Goal: Subscribe to service/newsletter

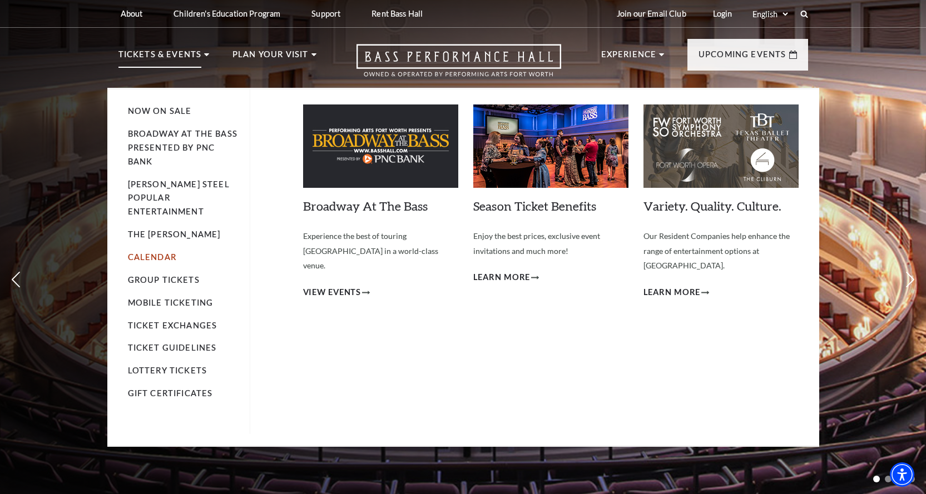
click at [166, 252] on link "Calendar" at bounding box center [152, 256] width 48 height 9
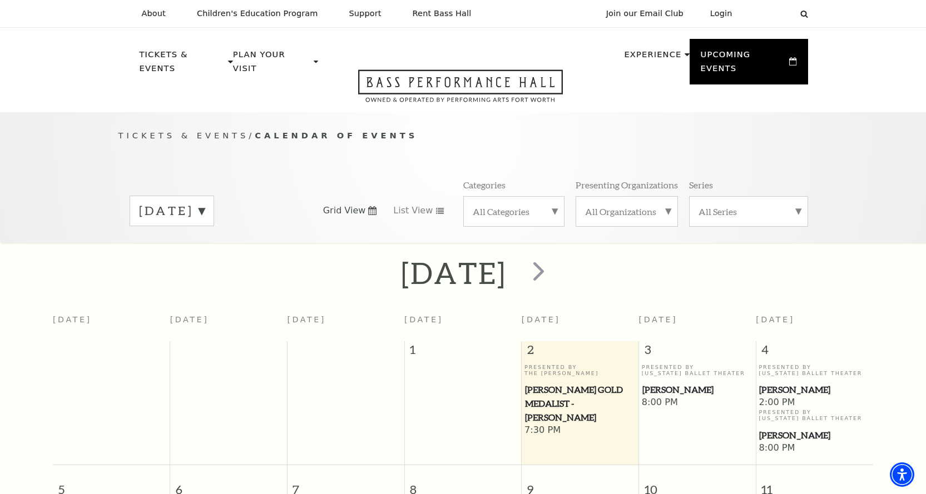
click at [205, 202] on label "October 2025" at bounding box center [172, 210] width 66 height 17
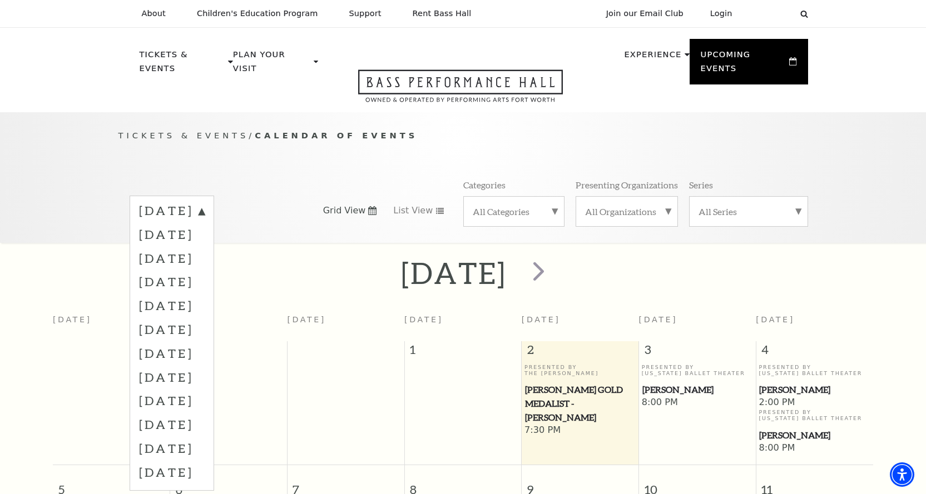
click at [205, 222] on label "November 2025" at bounding box center [172, 234] width 66 height 24
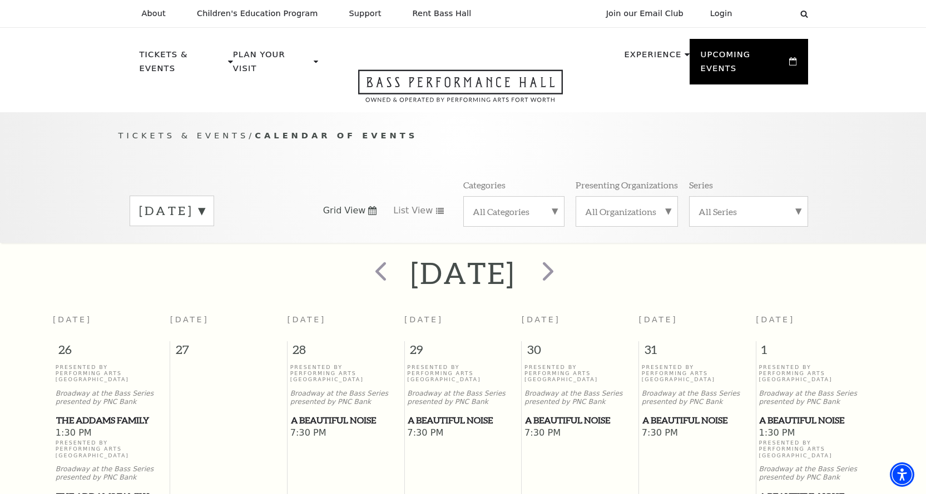
click at [195, 202] on label "November 2025" at bounding box center [172, 210] width 66 height 17
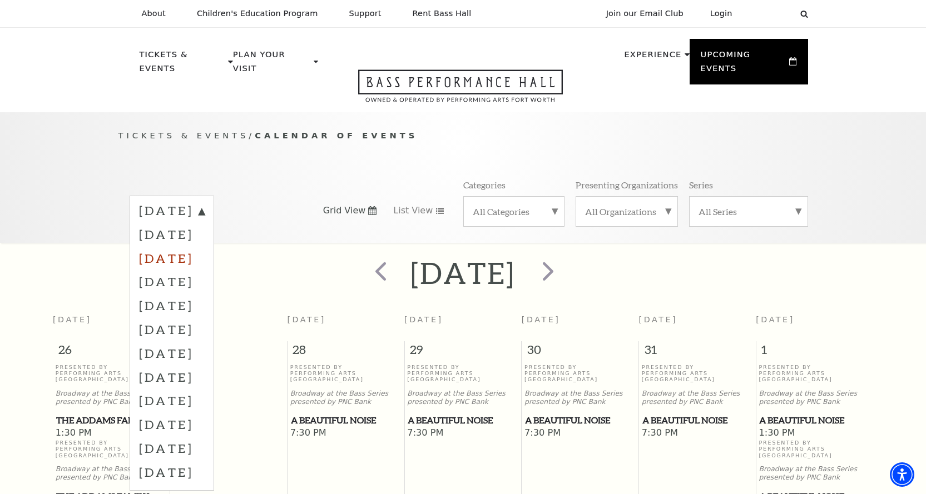
click at [161, 246] on label "December 2025" at bounding box center [172, 258] width 66 height 24
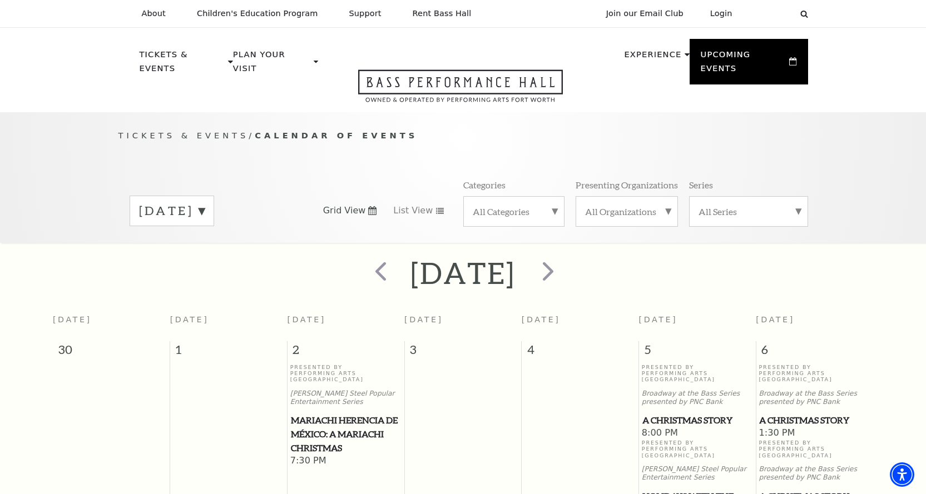
click at [193, 202] on label "December 2025" at bounding box center [172, 210] width 66 height 17
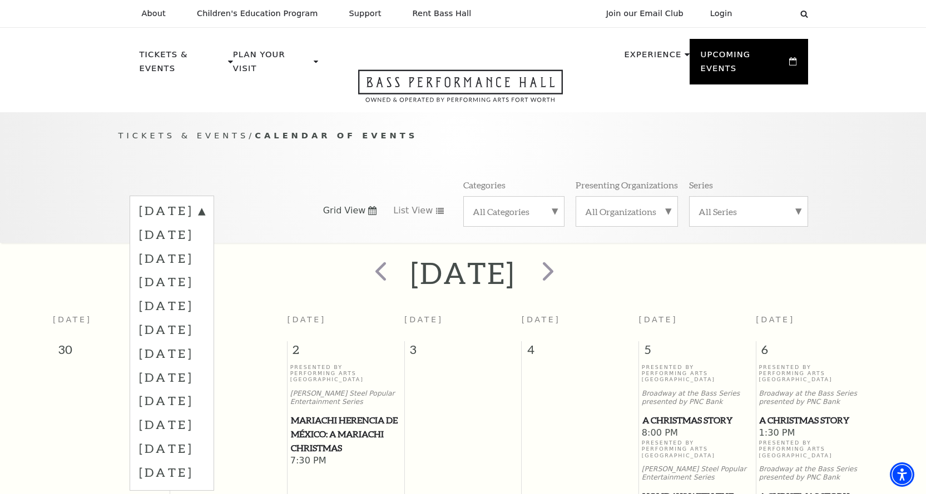
click at [200, 270] on label "January 2026" at bounding box center [172, 282] width 66 height 24
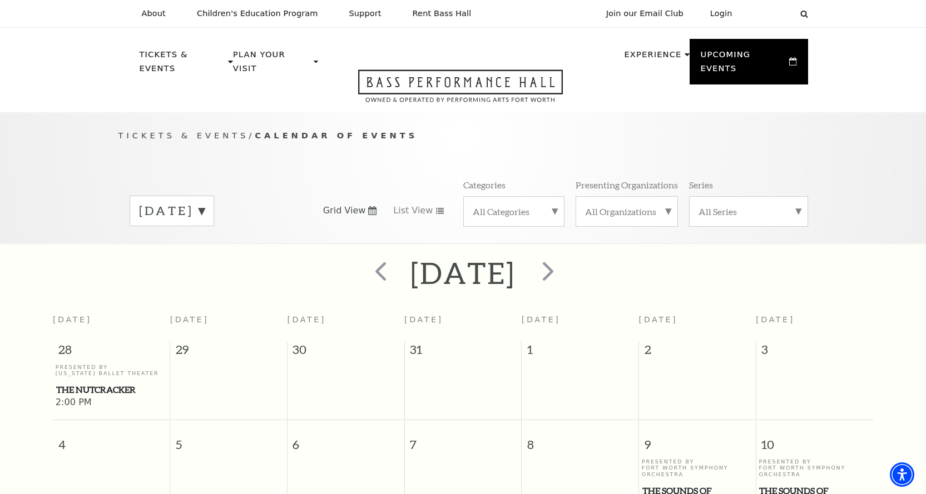
click at [205, 205] on label "January 2026" at bounding box center [172, 210] width 66 height 17
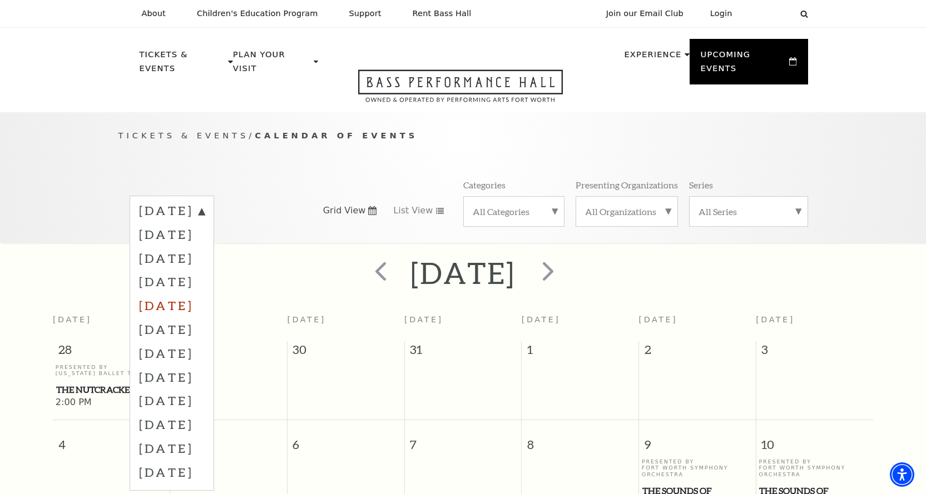
click at [192, 294] on label "February 2026" at bounding box center [172, 306] width 66 height 24
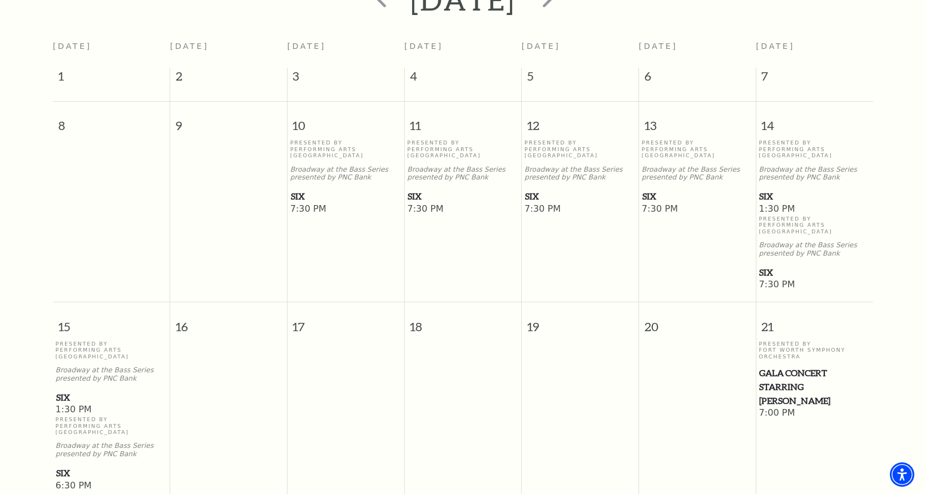
scroll to position [284, 0]
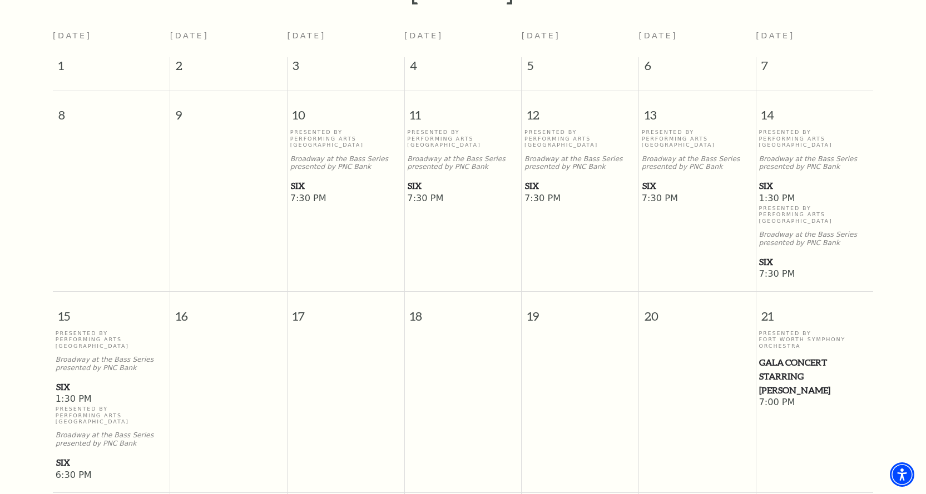
click at [299, 179] on span "SIX" at bounding box center [346, 186] width 110 height 14
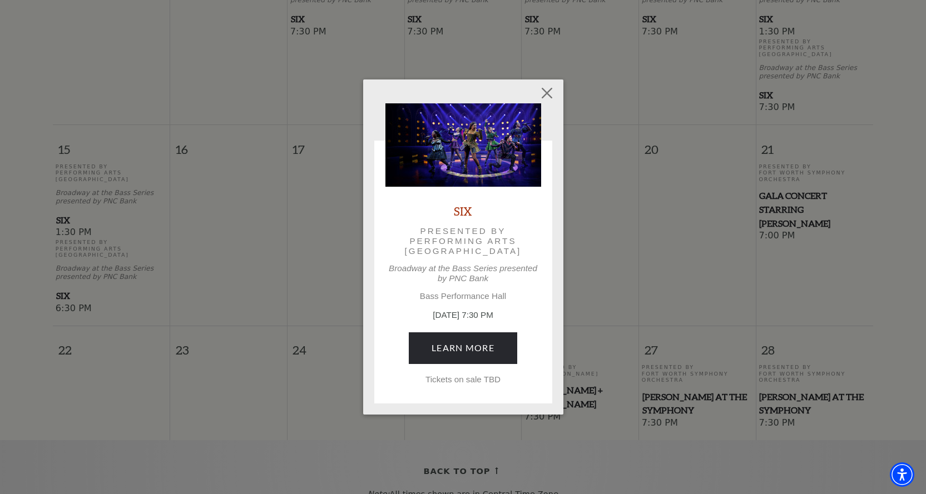
scroll to position [469, 0]
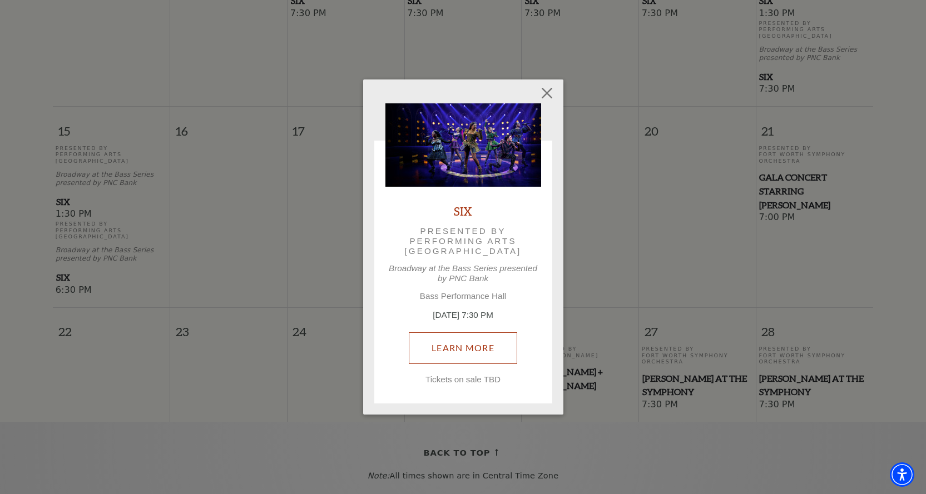
click at [470, 349] on link "Learn More" at bounding box center [463, 348] width 108 height 31
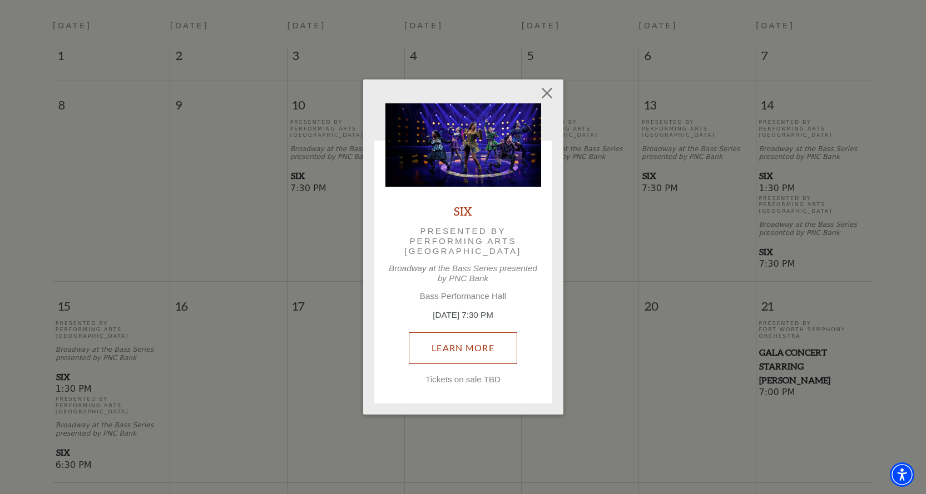
scroll to position [284, 0]
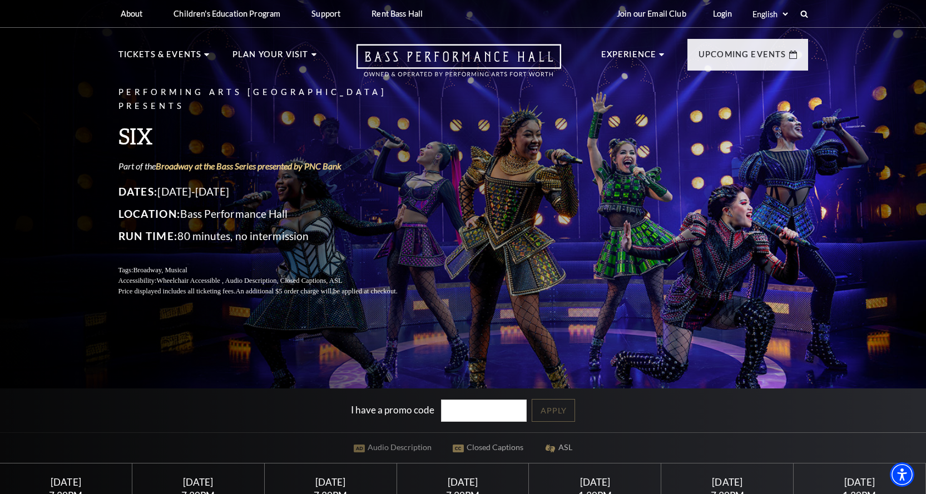
scroll to position [185, 0]
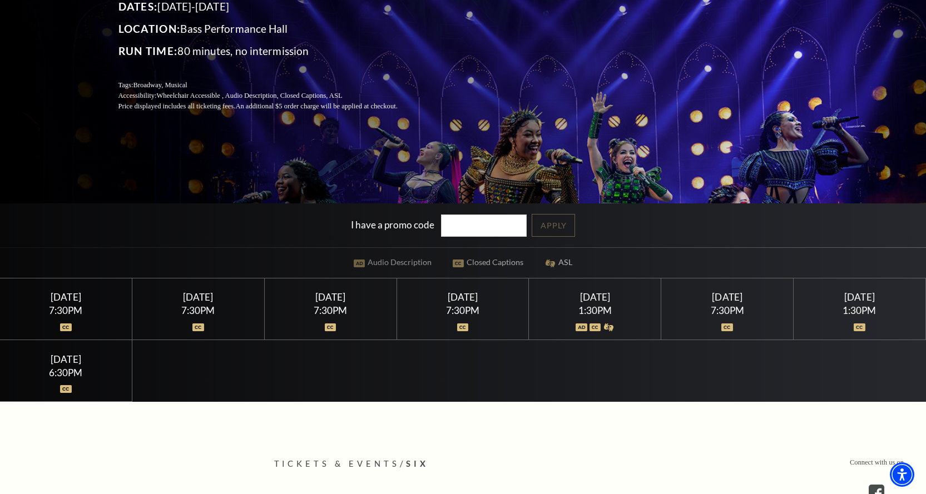
click at [747, 299] on div "Saturday February 14" at bounding box center [726, 297] width 105 height 12
click at [728, 325] on img at bounding box center [727, 328] width 12 height 8
click at [583, 328] on img at bounding box center [581, 328] width 12 height 8
click at [595, 286] on div "Saturday February 14 1:30PM" at bounding box center [595, 310] width 132 height 62
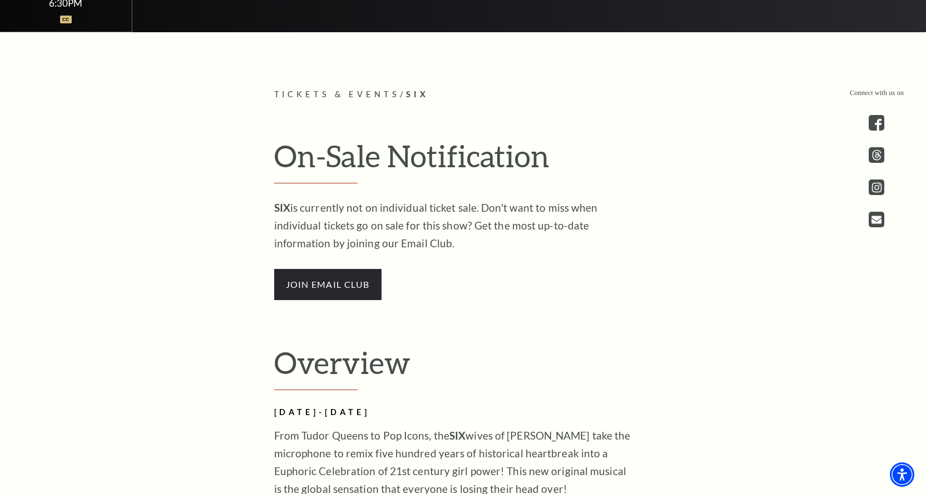
scroll to position [556, 0]
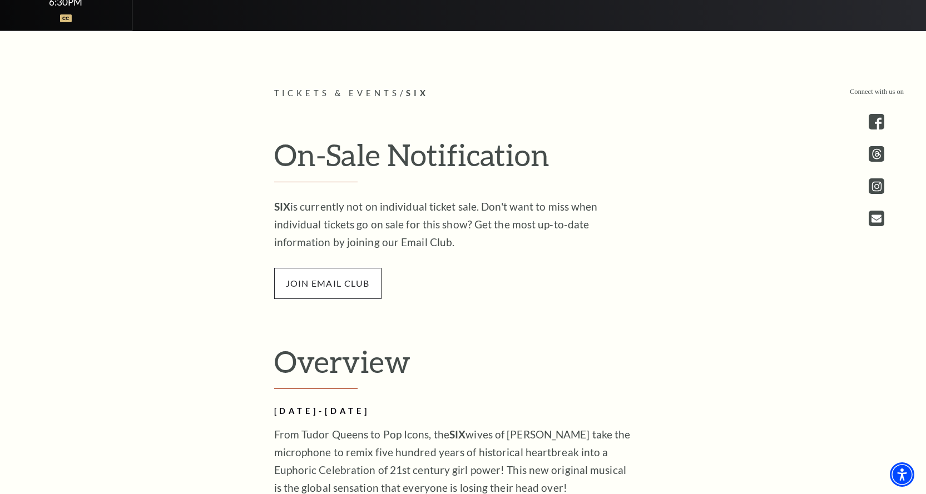
click at [322, 289] on span "join email club" at bounding box center [327, 283] width 107 height 31
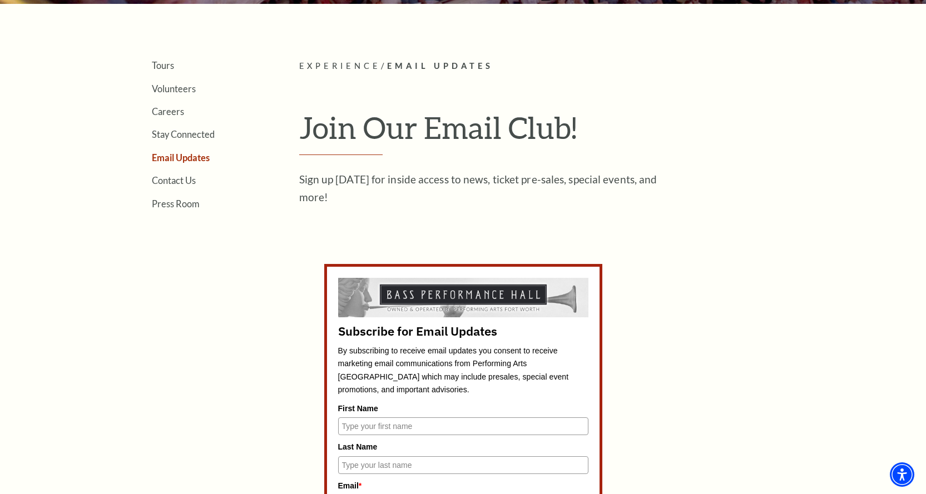
scroll to position [371, 0]
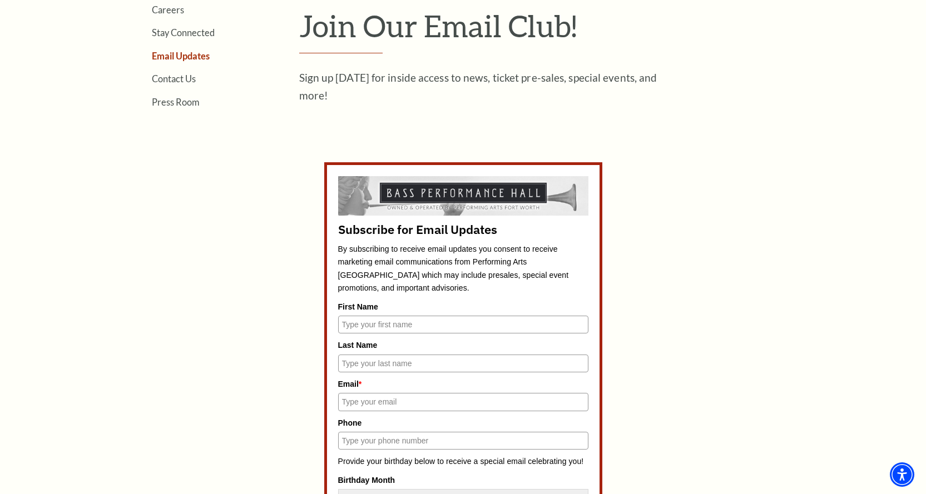
click at [396, 327] on input "First Name" at bounding box center [463, 325] width 250 height 18
type input "[PERSON_NAME]"
type input "[EMAIL_ADDRESS][DOMAIN_NAME]"
type input "2545929274"
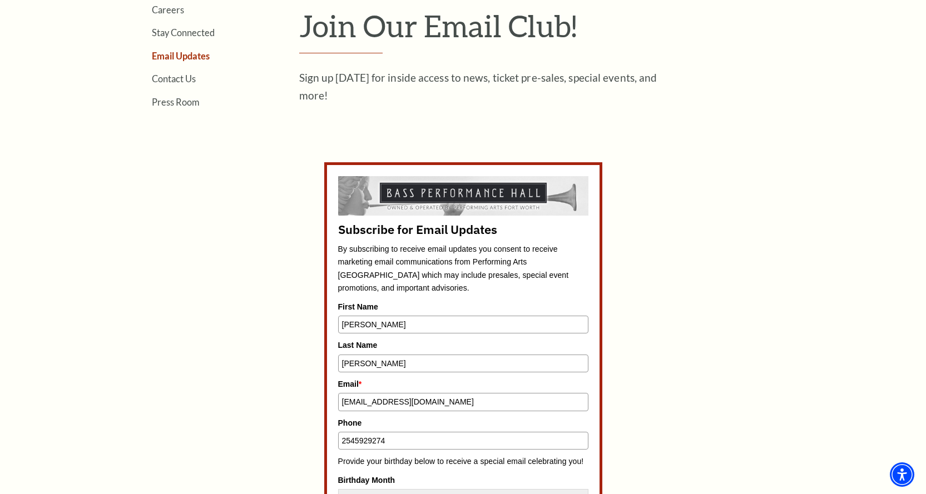
scroll to position [556, 0]
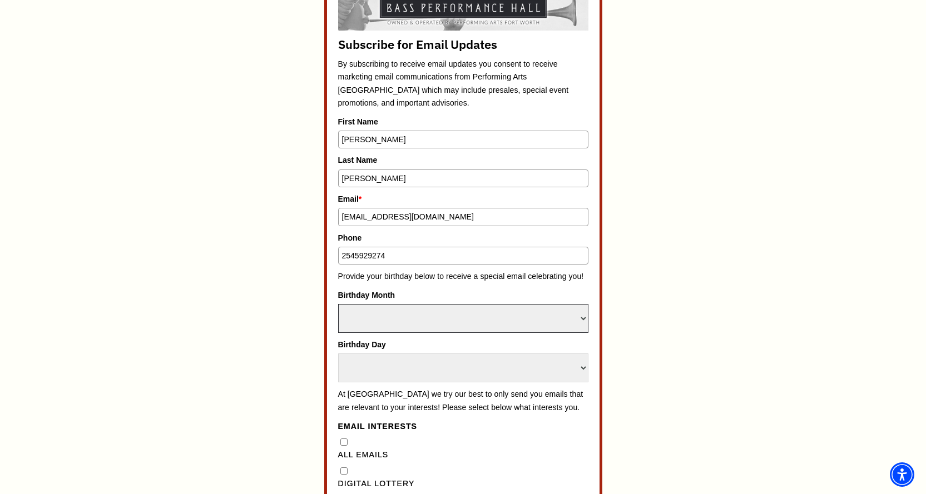
click at [523, 329] on select "Select Month January February March April May June July August September Octobe…" at bounding box center [463, 318] width 250 height 29
select select "December"
click at [338, 304] on select "Select Month January February March April May June July August September Octobe…" at bounding box center [463, 318] width 250 height 29
click at [388, 362] on select "Select Day 1 2 3 4 5 6 7 8 9 10 11 12 13 14 15 16 17 18 19 20 21 22 23 24" at bounding box center [463, 368] width 250 height 29
select select "10"
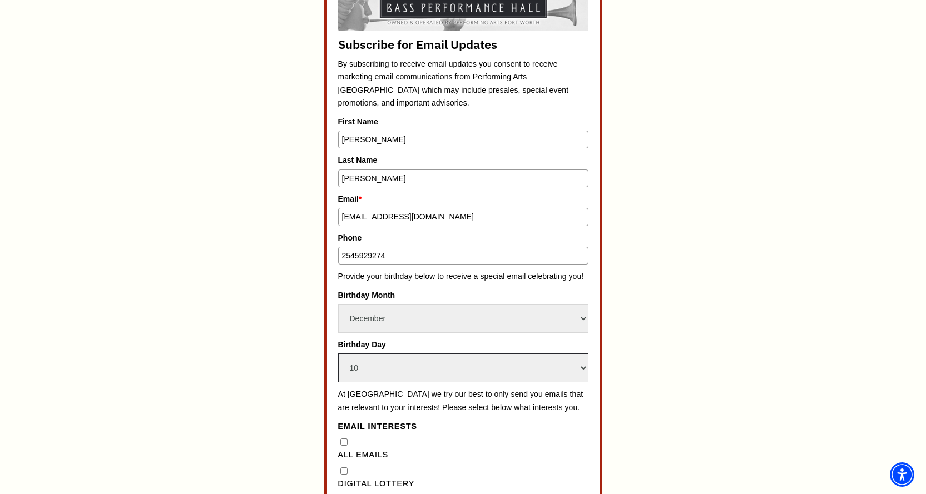
click at [338, 354] on select "Select Day 1 2 3 4 5 6 7 8 9 10 11 12 13 14 15 16 17 18 19 20 21 22 23 24" at bounding box center [463, 368] width 250 height 29
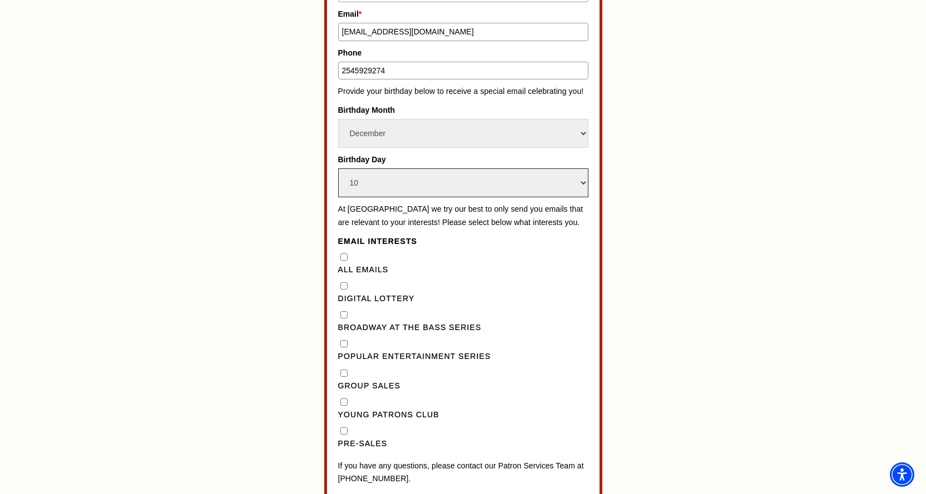
scroll to position [927, 0]
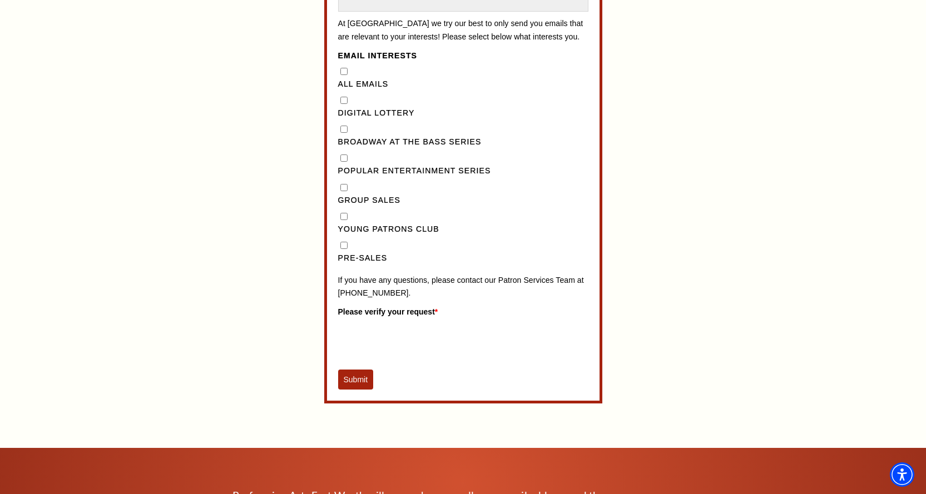
click at [345, 249] on input "Pre-Sales" at bounding box center [343, 245] width 7 height 7
checkbox input "true"
click at [340, 133] on Series"] "Broadway at the Bass Series" at bounding box center [343, 129] width 7 height 7
checkbox Series"] "true"
click at [366, 386] on button "Submit" at bounding box center [356, 380] width 36 height 20
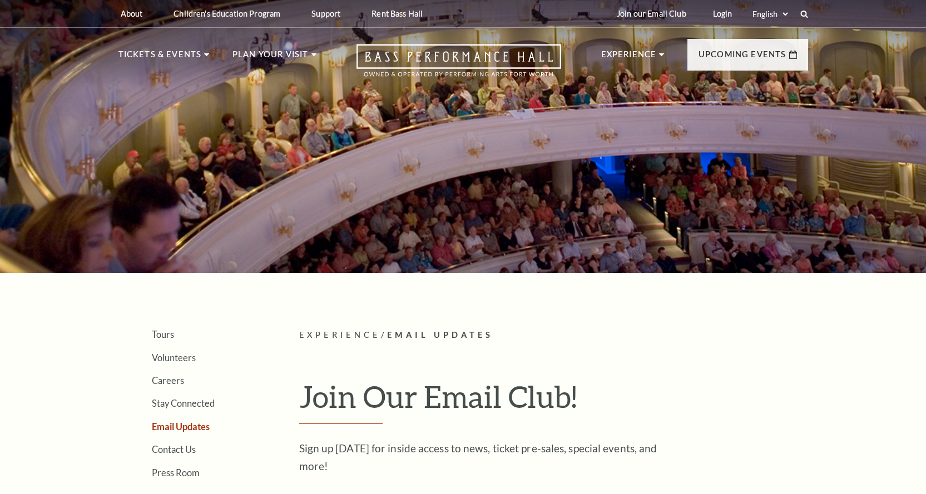
select select "December"
select select "10"
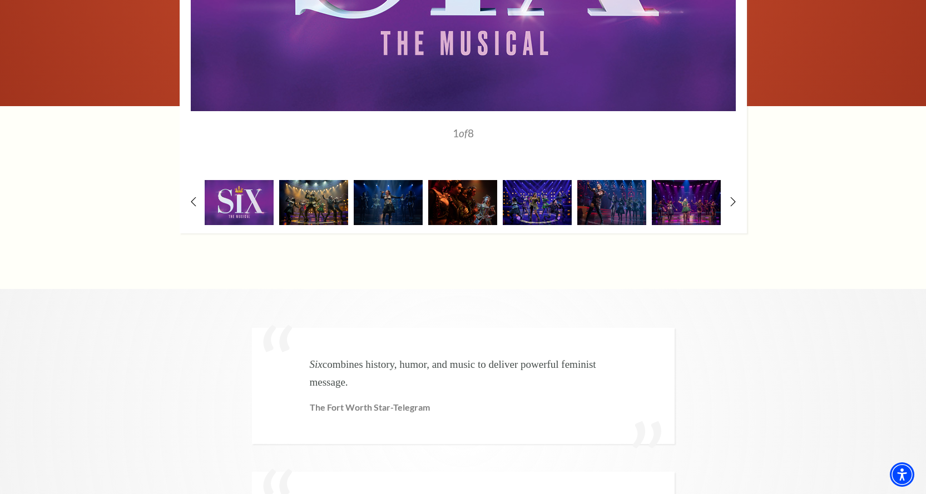
scroll to position [2039, 0]
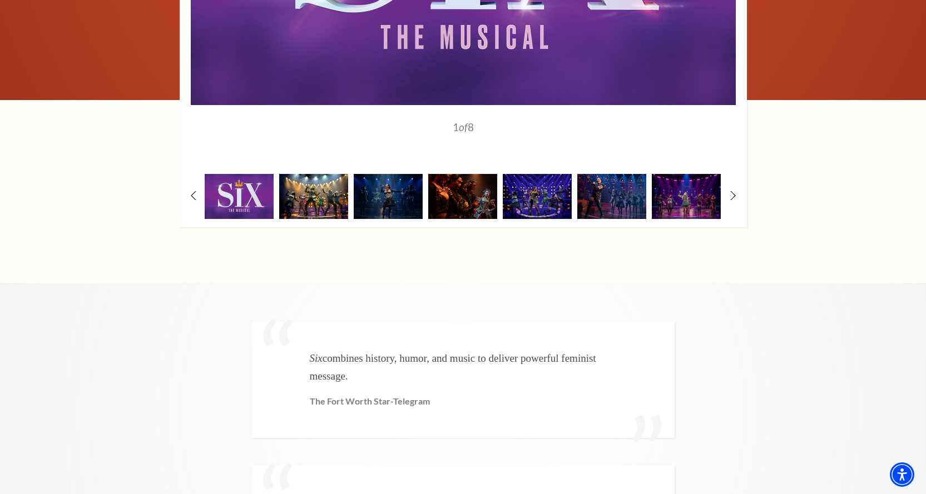
click at [326, 202] on img at bounding box center [313, 196] width 69 height 45
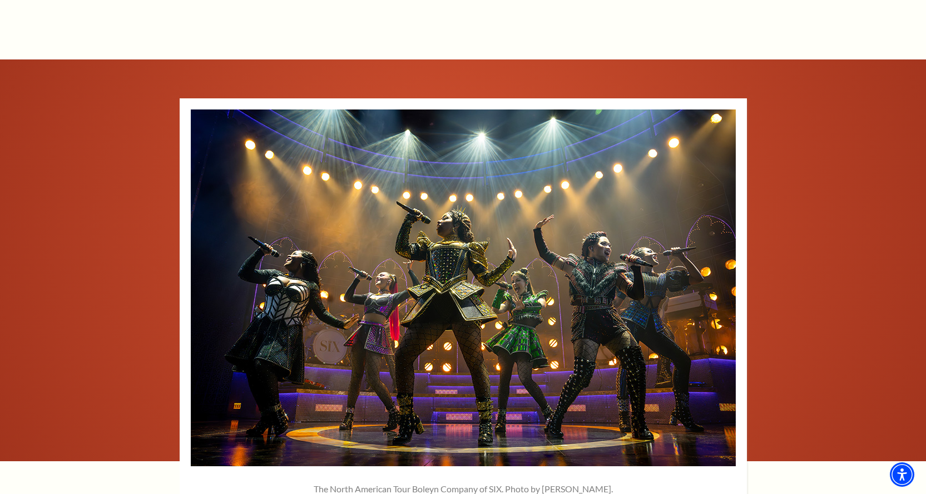
scroll to position [1668, 0]
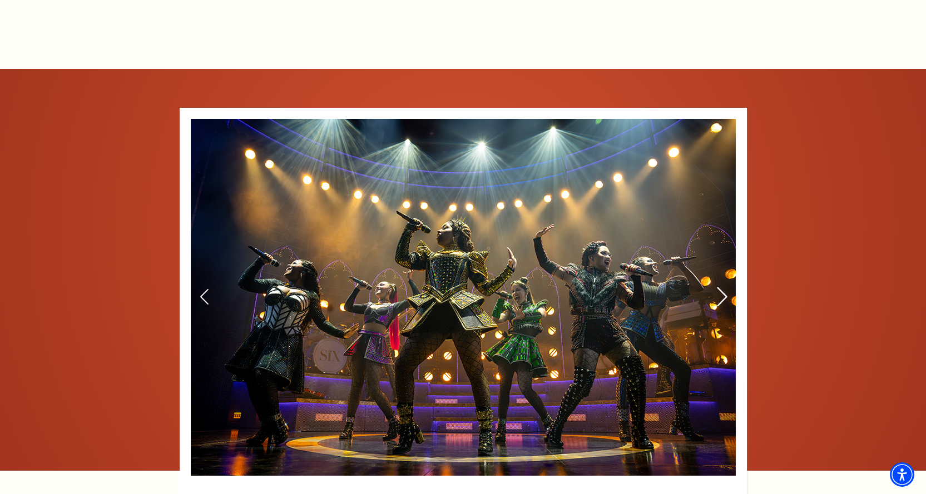
click at [717, 301] on div at bounding box center [721, 297] width 9 height 17
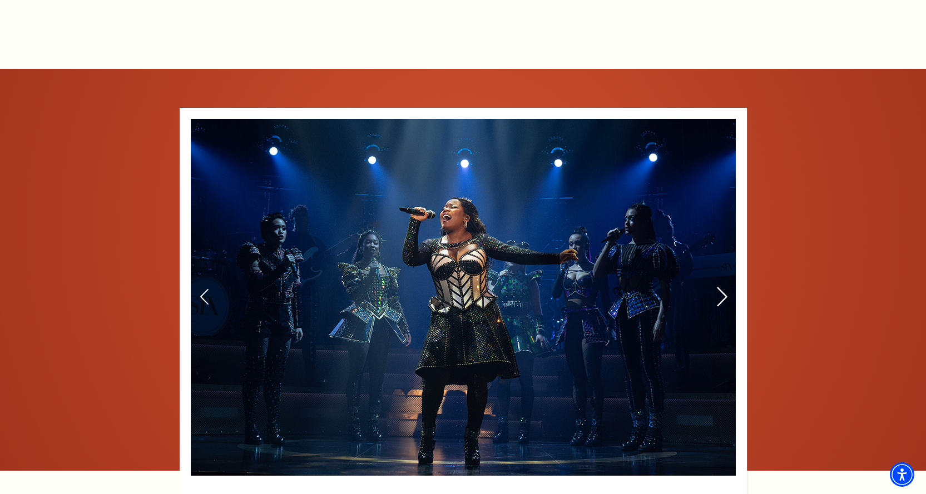
click at [717, 301] on icon at bounding box center [722, 296] width 12 height 19
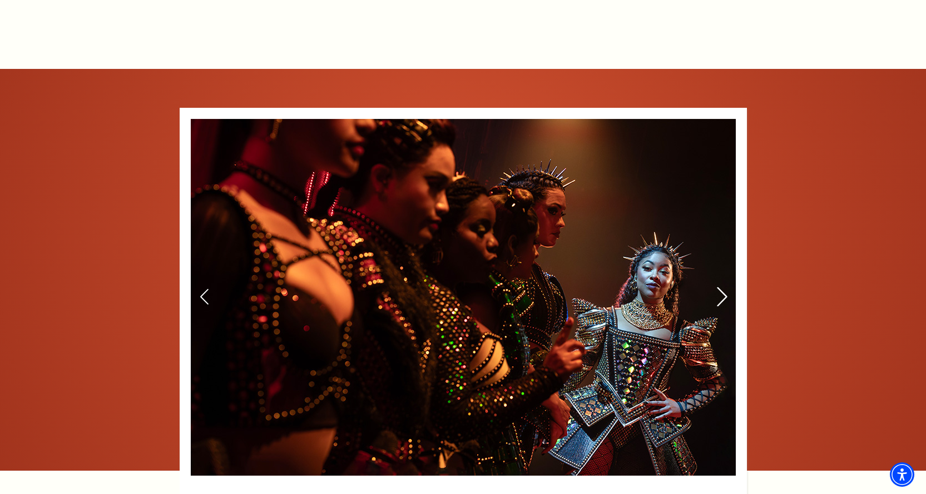
click at [717, 301] on icon at bounding box center [722, 296] width 12 height 19
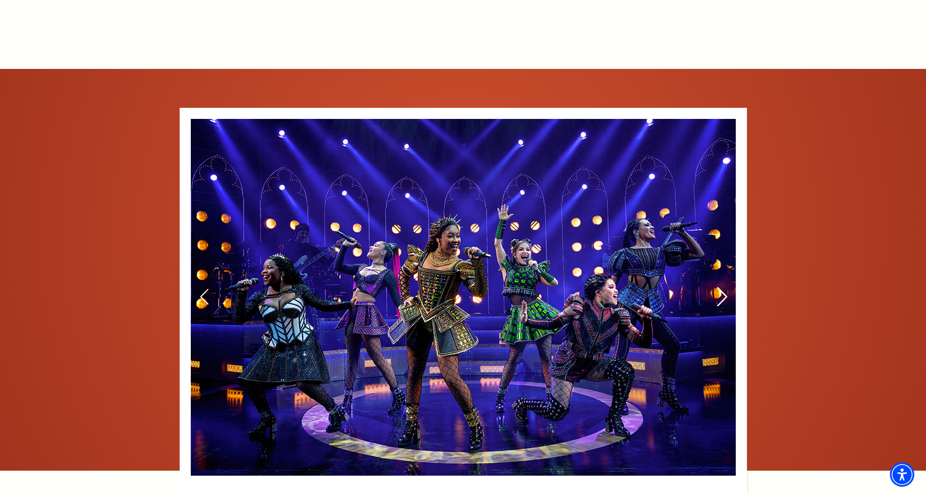
click at [717, 301] on icon at bounding box center [722, 296] width 12 height 19
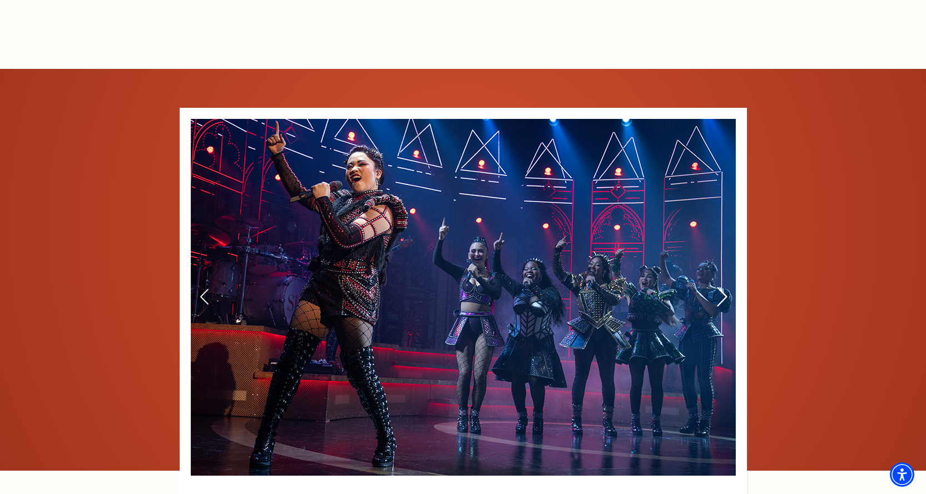
click at [717, 301] on icon at bounding box center [722, 296] width 12 height 19
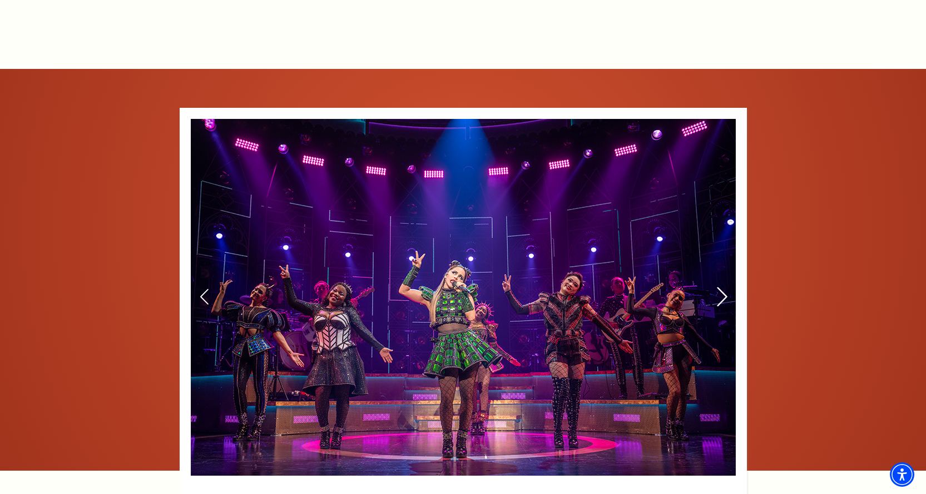
click at [717, 301] on icon at bounding box center [722, 296] width 12 height 19
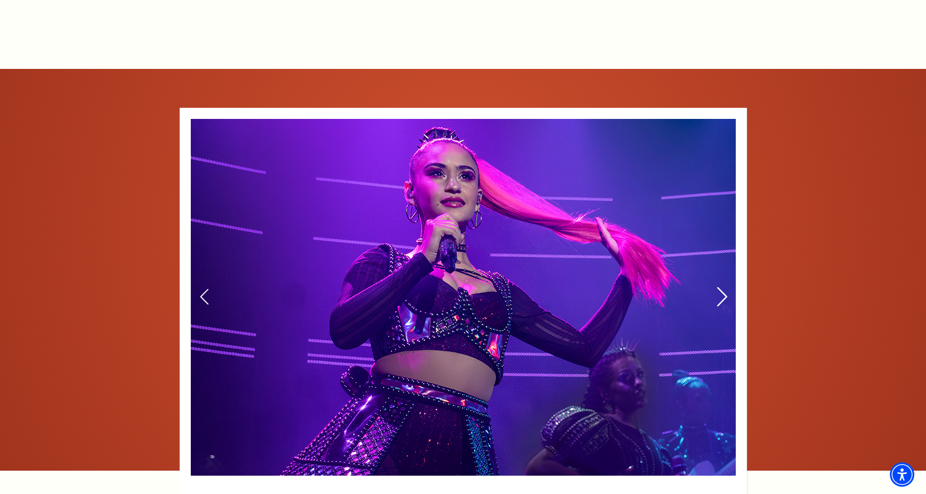
click at [717, 301] on icon at bounding box center [722, 296] width 12 height 19
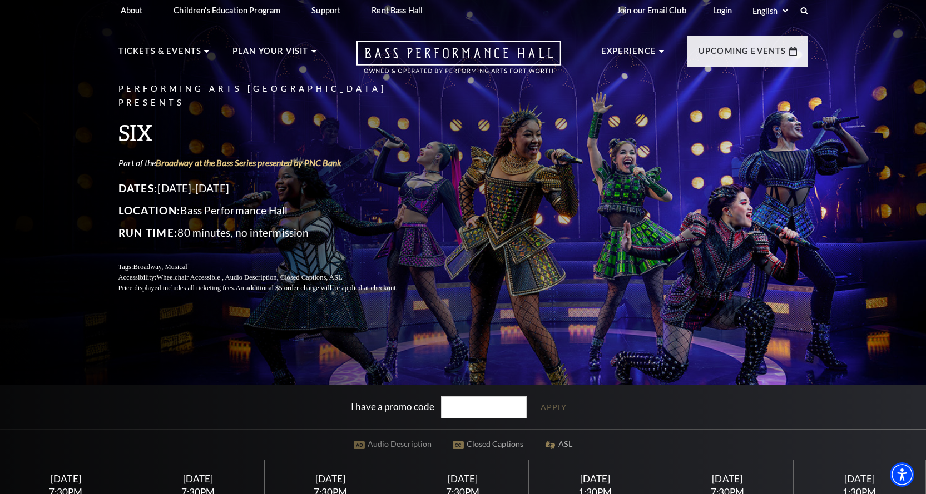
scroll to position [0, 0]
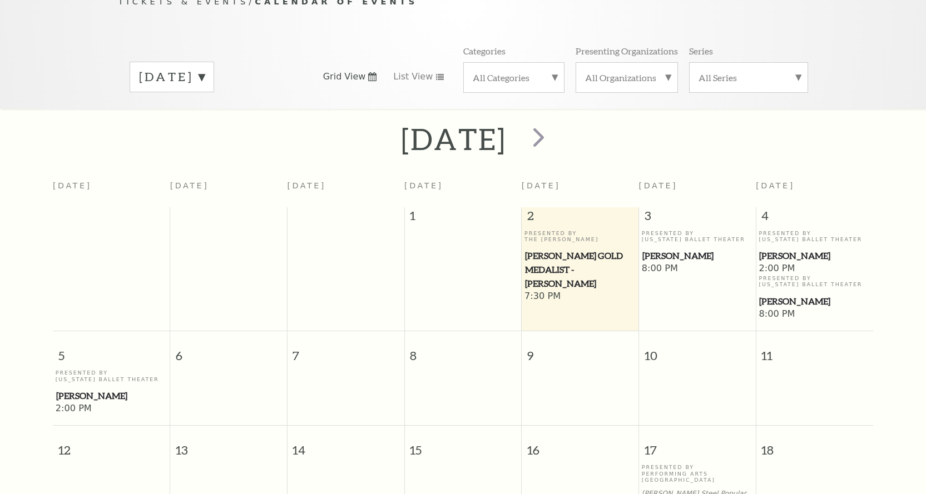
scroll to position [98, 0]
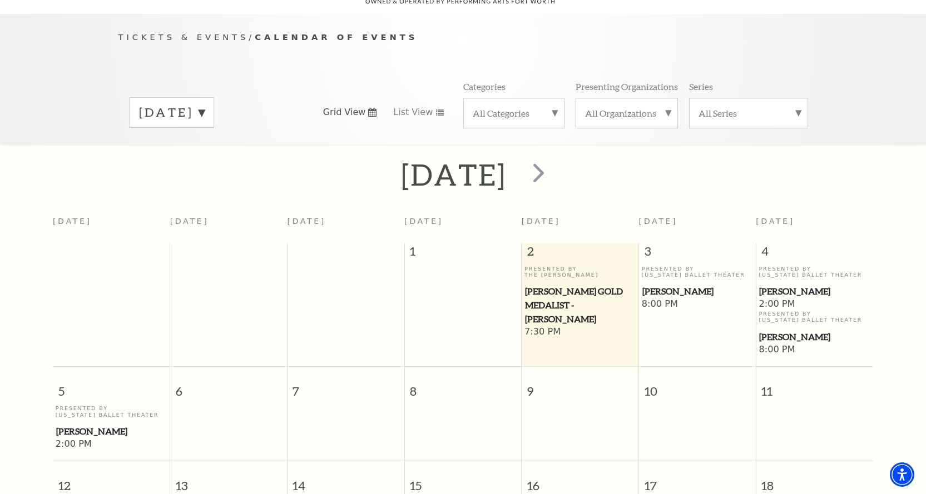
click at [205, 104] on label "[DATE]" at bounding box center [172, 112] width 66 height 17
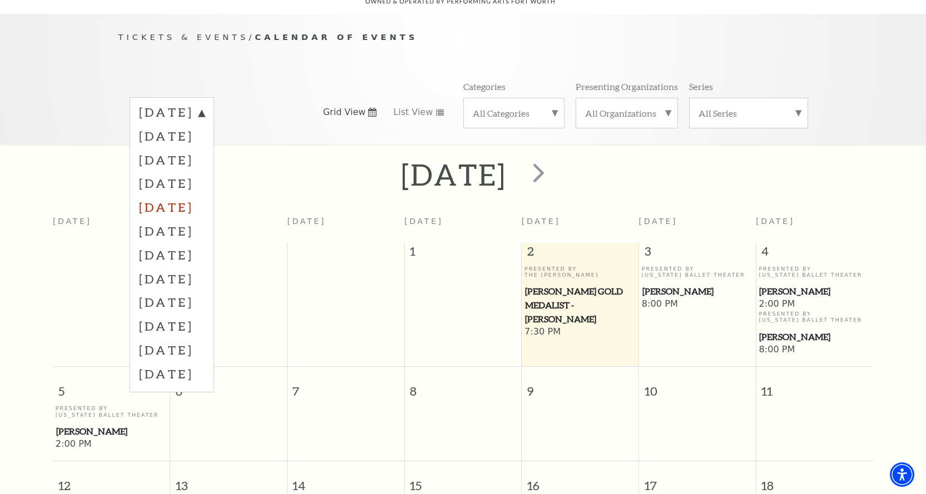
click at [205, 195] on label "February 2026" at bounding box center [172, 207] width 66 height 24
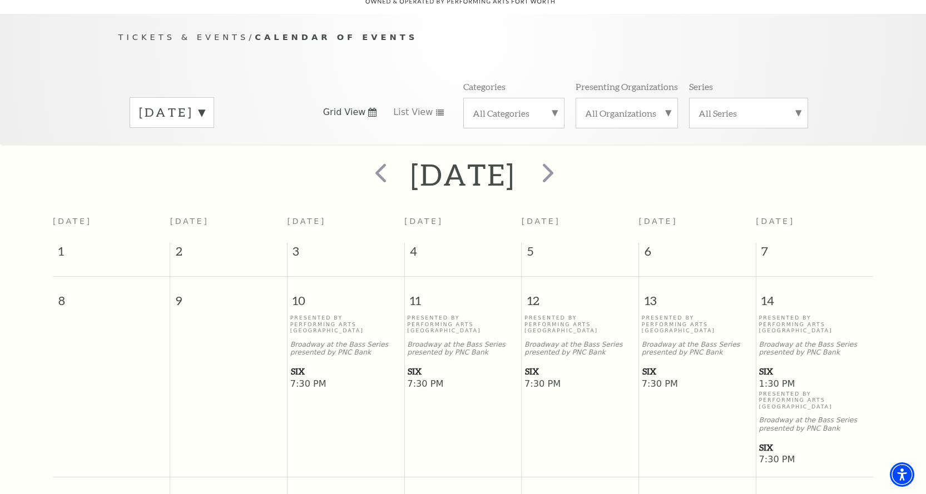
click at [205, 104] on label "February 2026" at bounding box center [172, 112] width 66 height 17
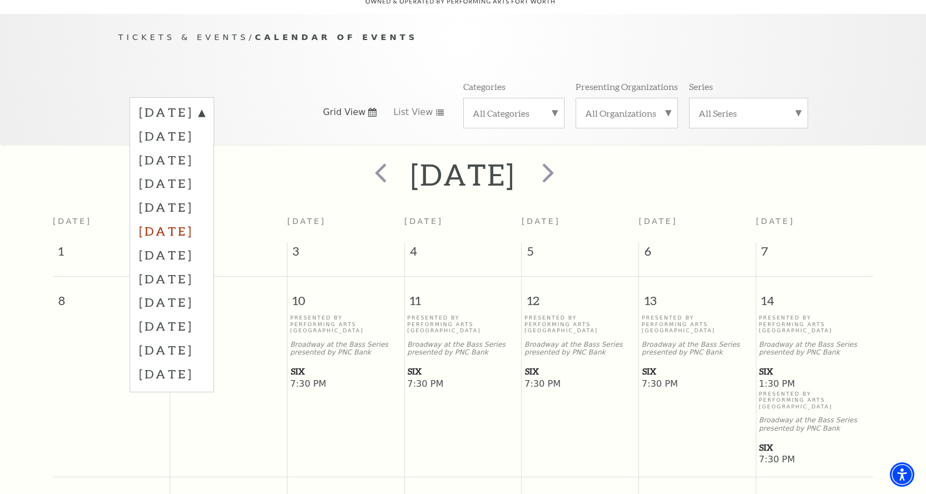
click at [204, 219] on label "March 2026" at bounding box center [172, 231] width 66 height 24
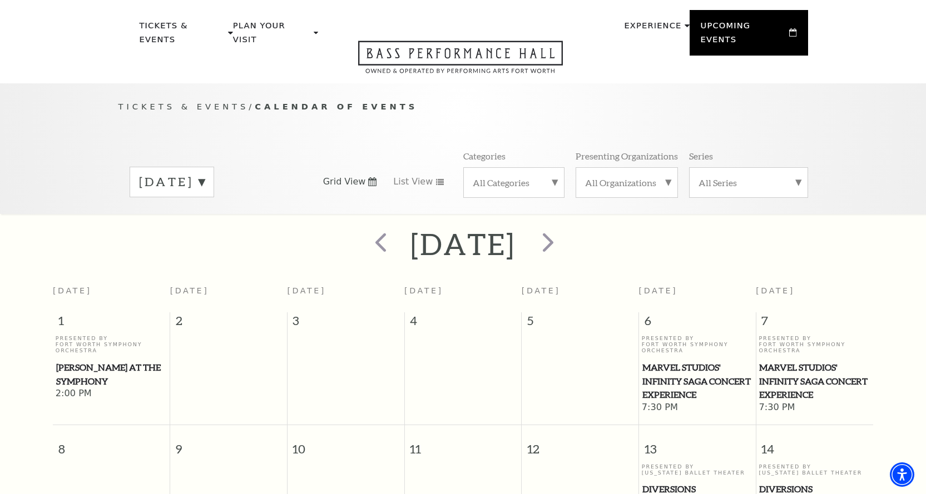
scroll to position [0, 0]
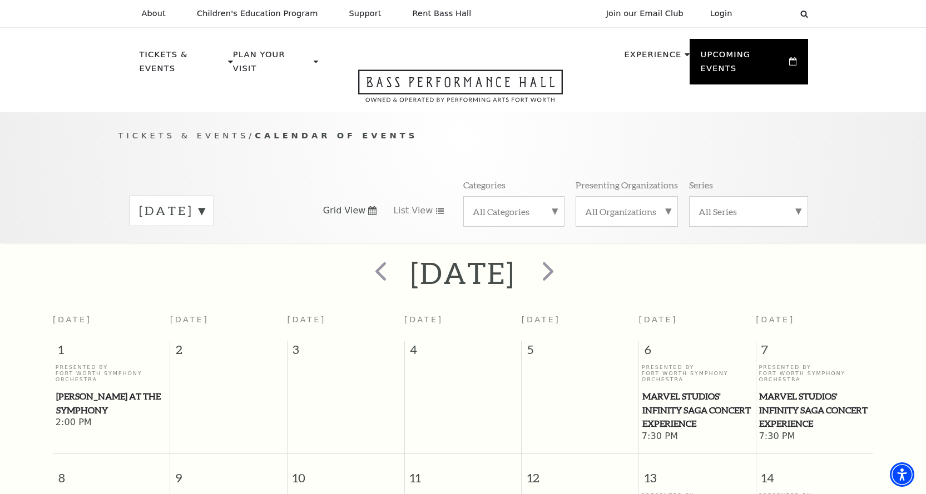
click at [205, 202] on label "March 2026" at bounding box center [172, 210] width 66 height 17
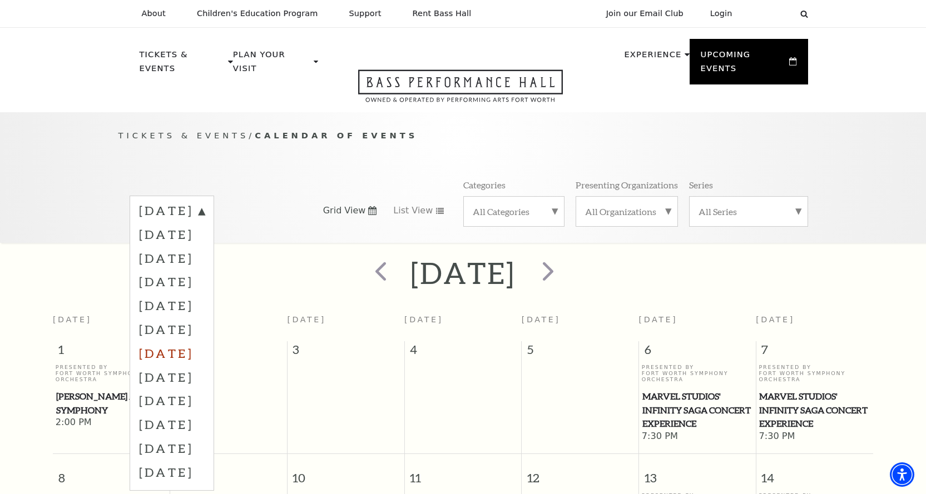
click at [179, 341] on label "April 2026" at bounding box center [172, 353] width 66 height 24
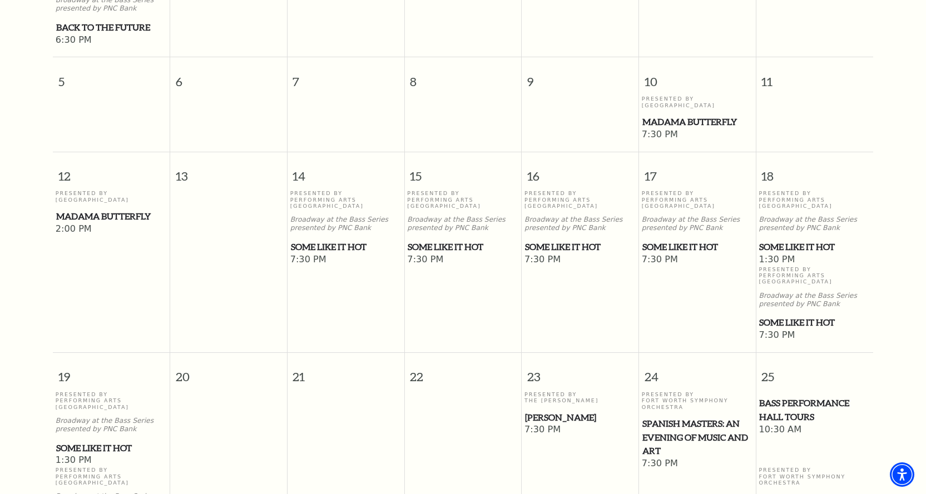
scroll to position [98, 0]
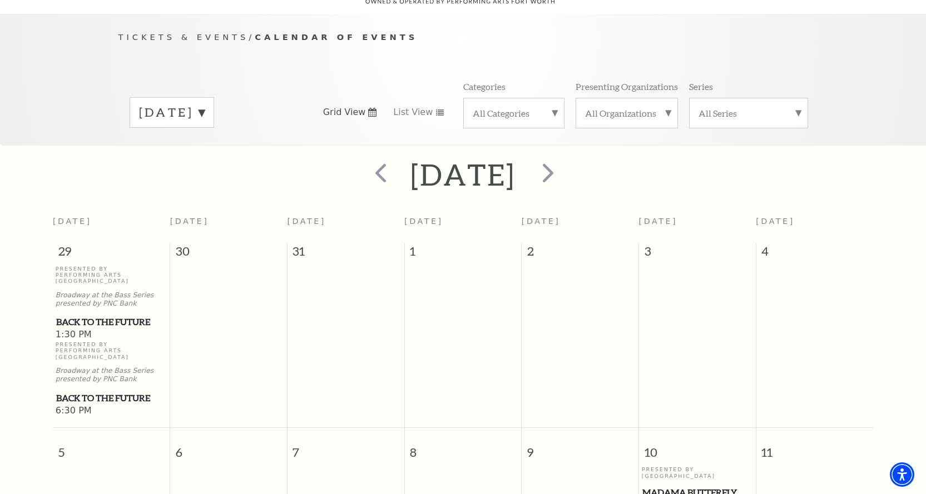
click at [192, 108] on div "April 2026" at bounding box center [172, 112] width 85 height 31
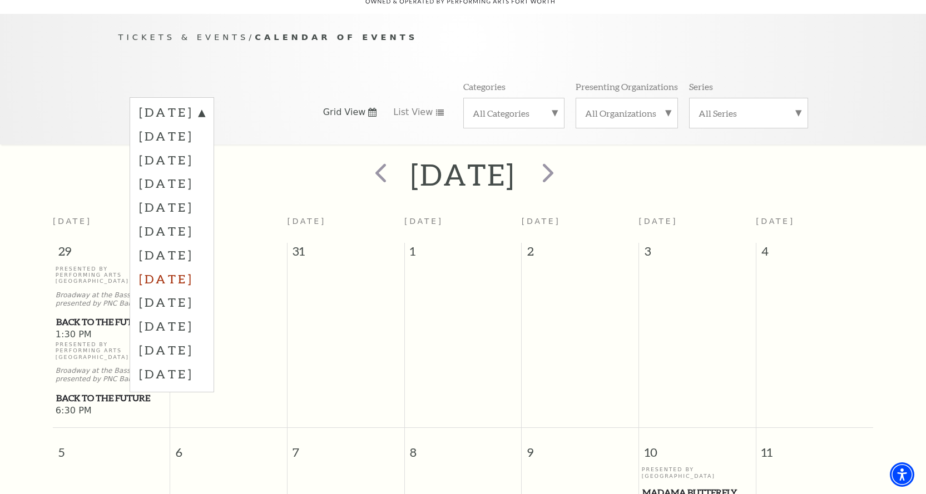
click at [171, 267] on label "May 2026" at bounding box center [172, 279] width 66 height 24
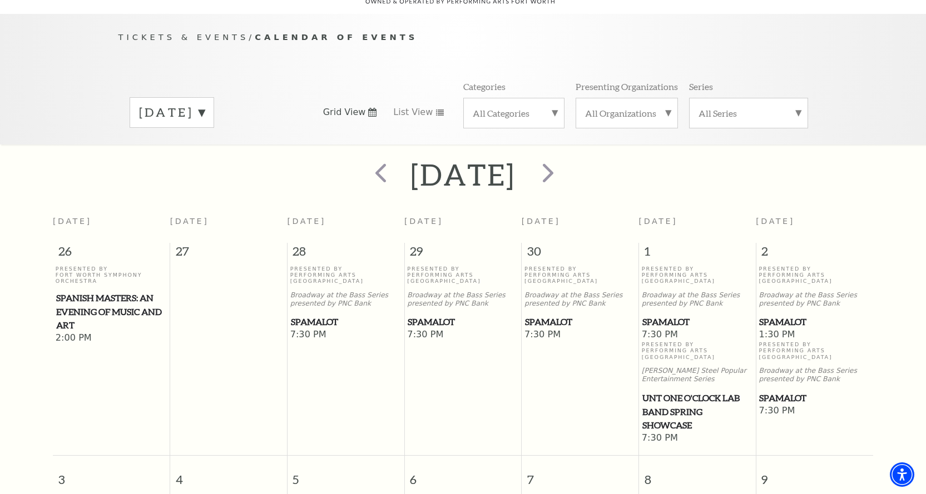
click at [202, 107] on label "May 2026" at bounding box center [172, 112] width 66 height 17
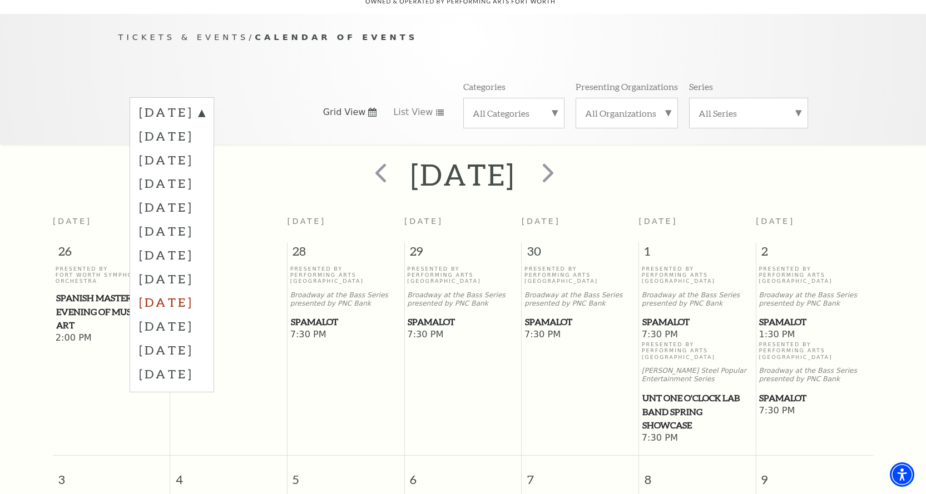
click at [172, 294] on label "June 2026" at bounding box center [172, 302] width 66 height 24
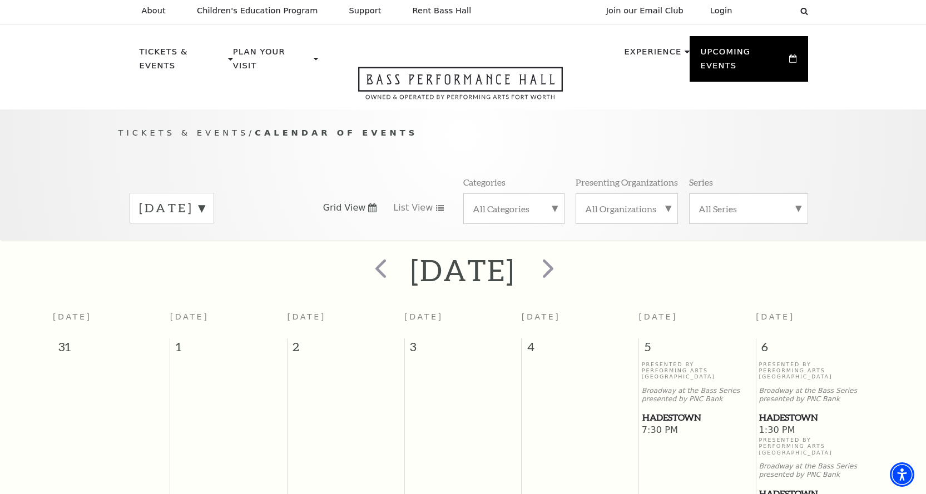
scroll to position [0, 0]
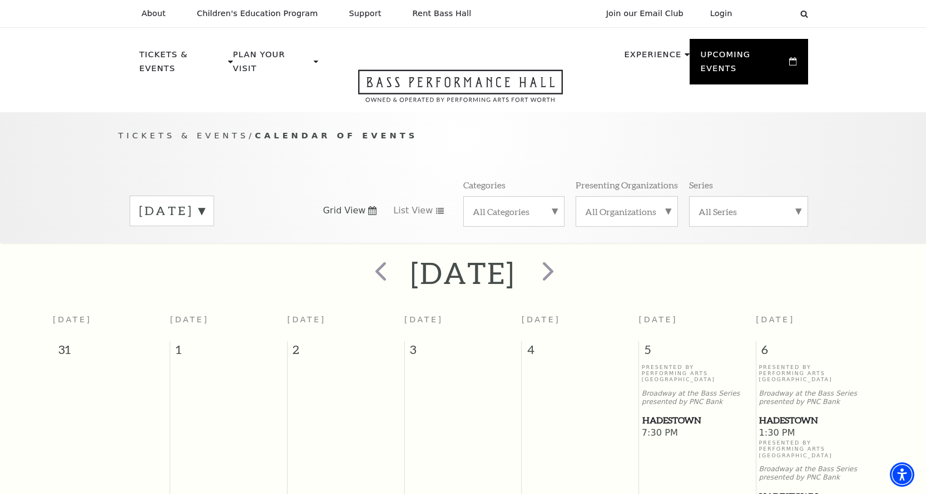
click at [205, 204] on label "June 2026" at bounding box center [172, 210] width 66 height 17
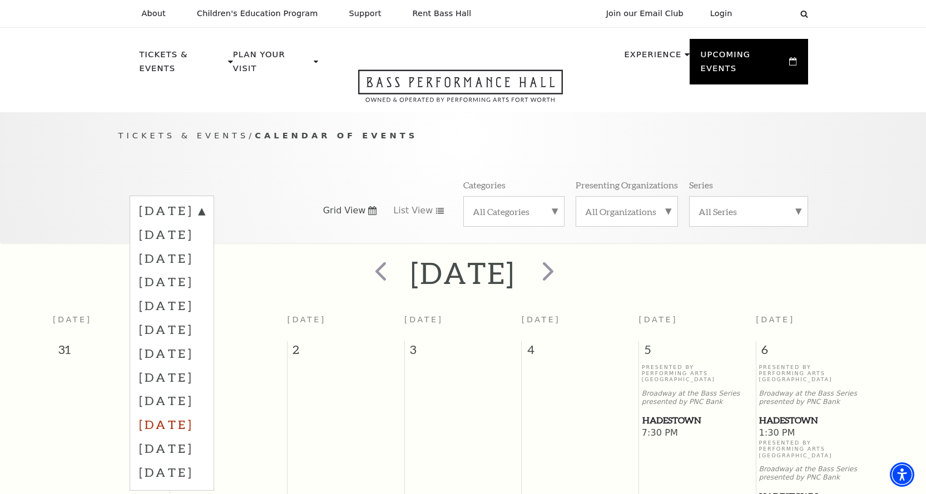
click at [173, 413] on label "July 2026" at bounding box center [172, 425] width 66 height 24
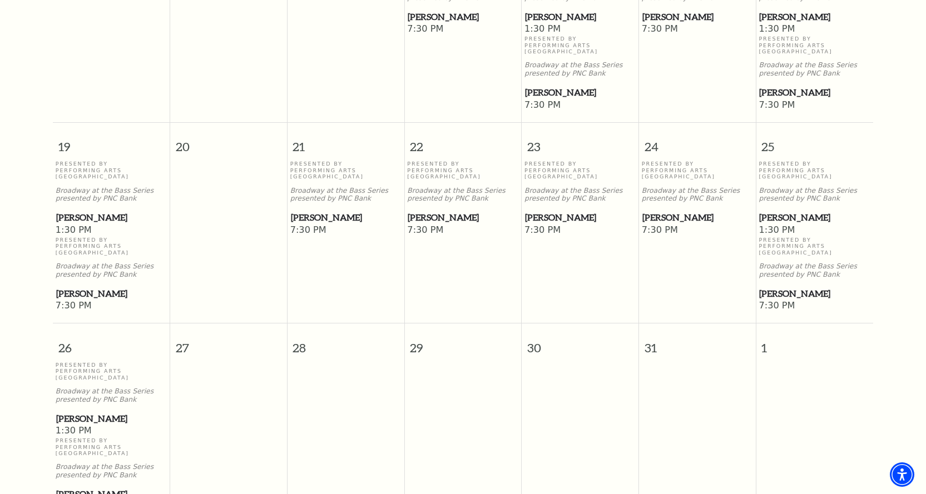
scroll to position [98, 0]
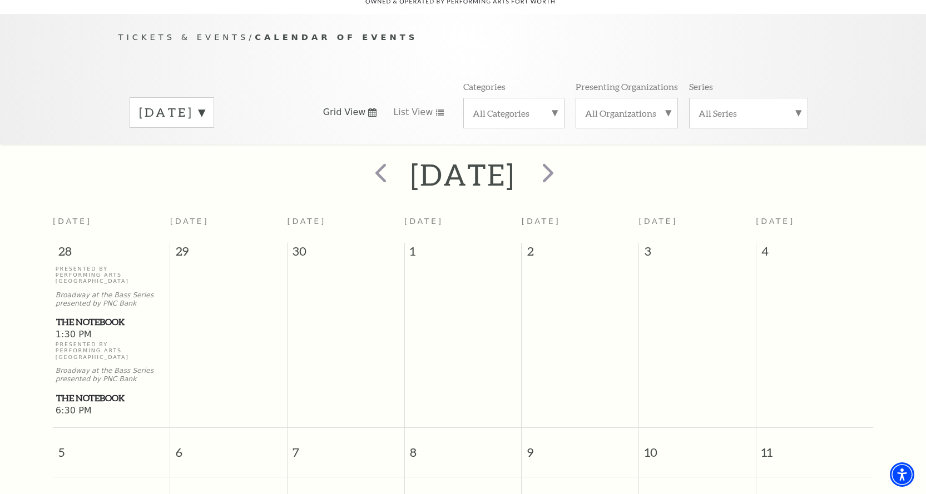
click at [205, 104] on label "July 2026" at bounding box center [172, 112] width 66 height 17
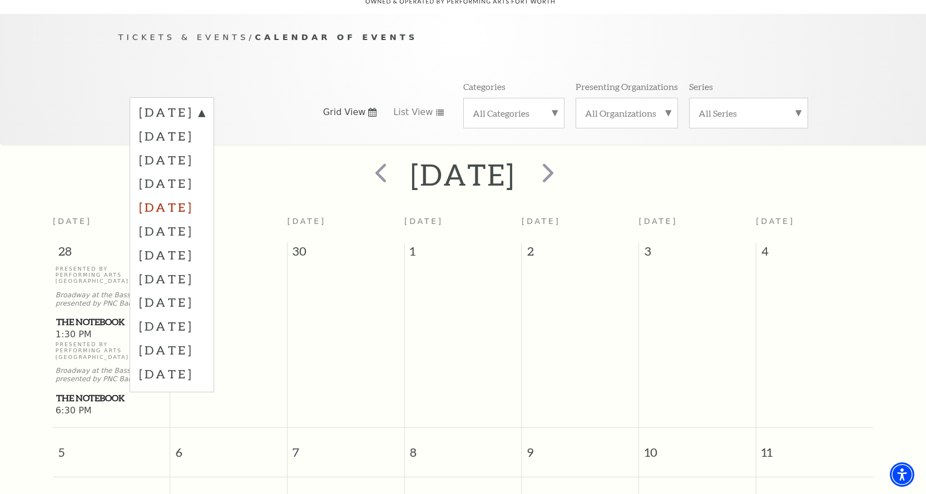
click at [169, 196] on label "February 2026" at bounding box center [172, 207] width 66 height 24
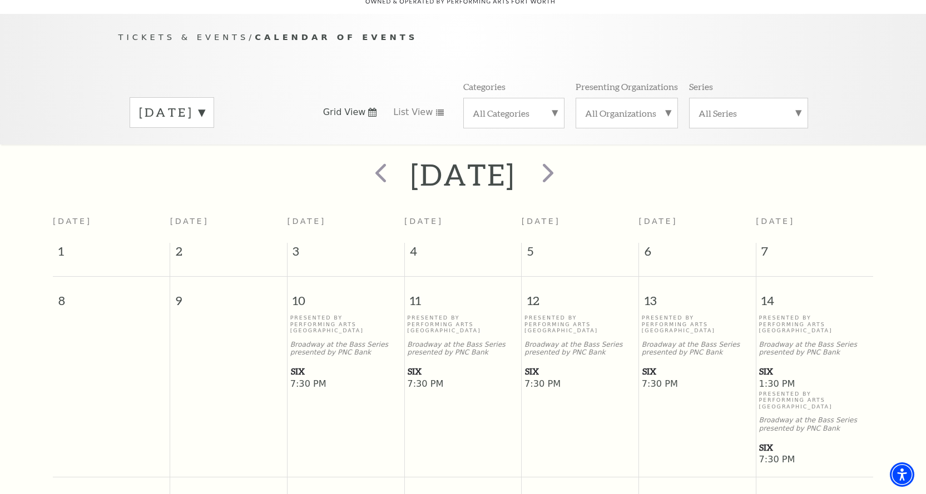
scroll to position [284, 0]
